Goal: Task Accomplishment & Management: Manage account settings

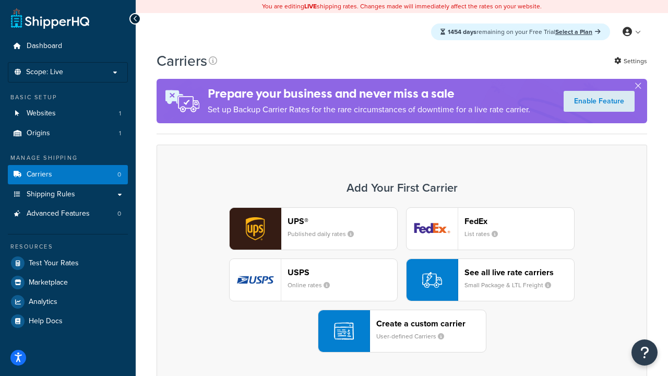
click at [402, 280] on div "UPS® Published daily rates FedEx List rates USPS Online rates See all live rate…" at bounding box center [402, 279] width 469 height 145
click at [519, 221] on header "FedEx" at bounding box center [520, 221] width 110 height 10
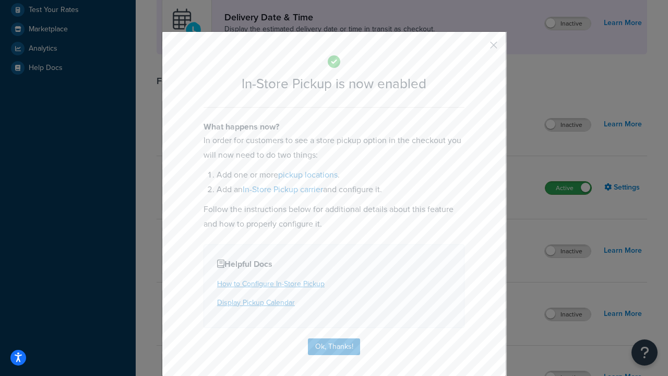
scroll to position [293, 0]
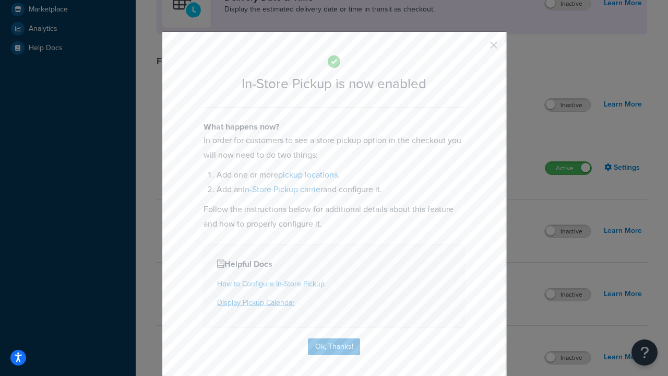
click at [478, 49] on button "button" at bounding box center [478, 49] width 3 height 3
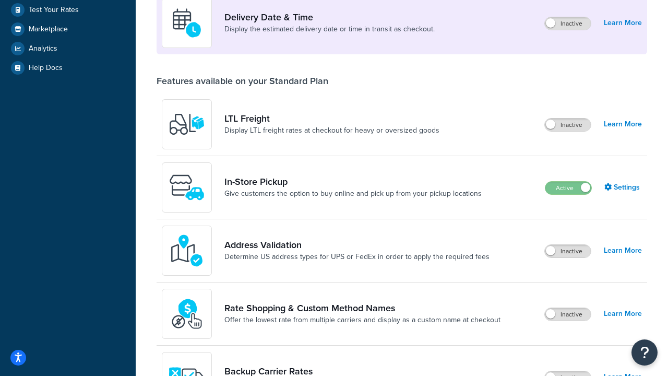
scroll to position [253, 0]
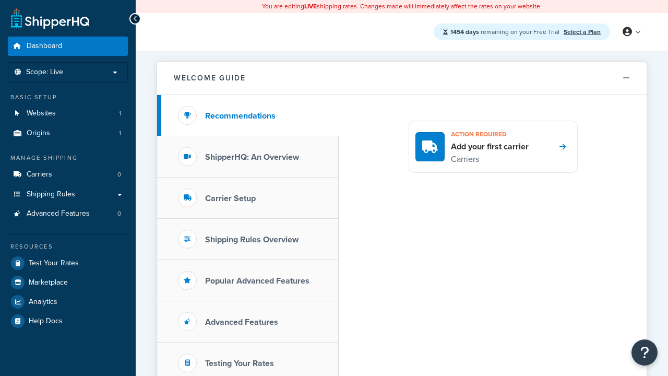
click at [631, 32] on icon at bounding box center [627, 31] width 9 height 9
click at [0, 0] on span "My Profile" at bounding box center [0, 0] width 0 height 0
